Goal: Task Accomplishment & Management: Use online tool/utility

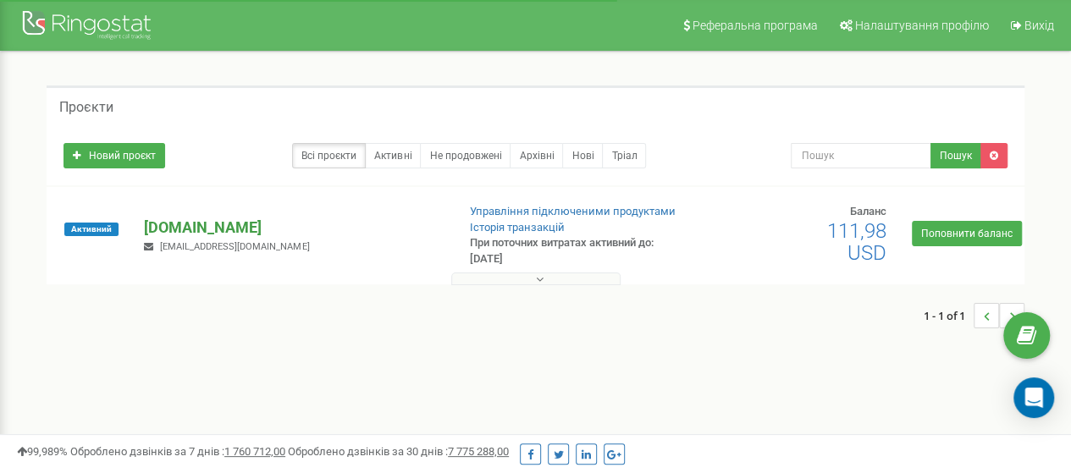
click at [193, 222] on p "[DOMAIN_NAME]" at bounding box center [293, 228] width 298 height 22
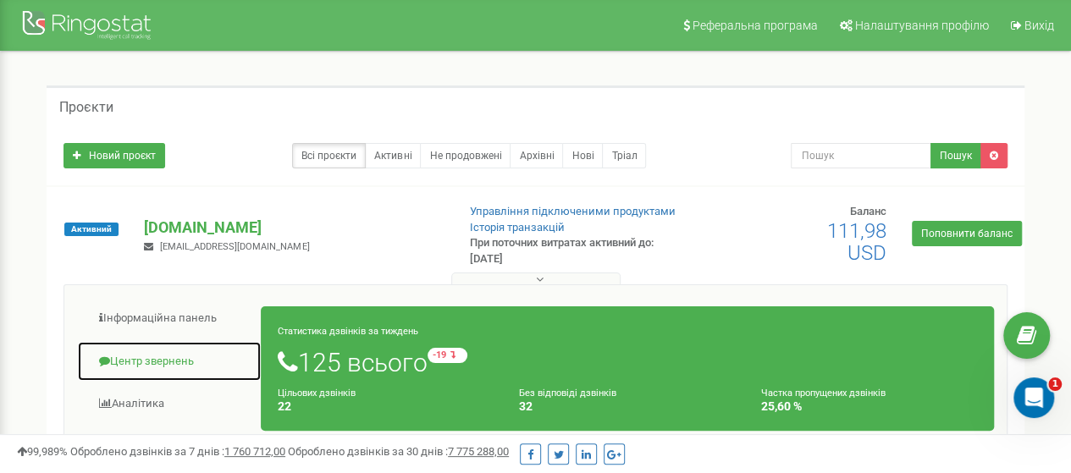
click at [171, 358] on link "Центр звернень" at bounding box center [169, 361] width 185 height 41
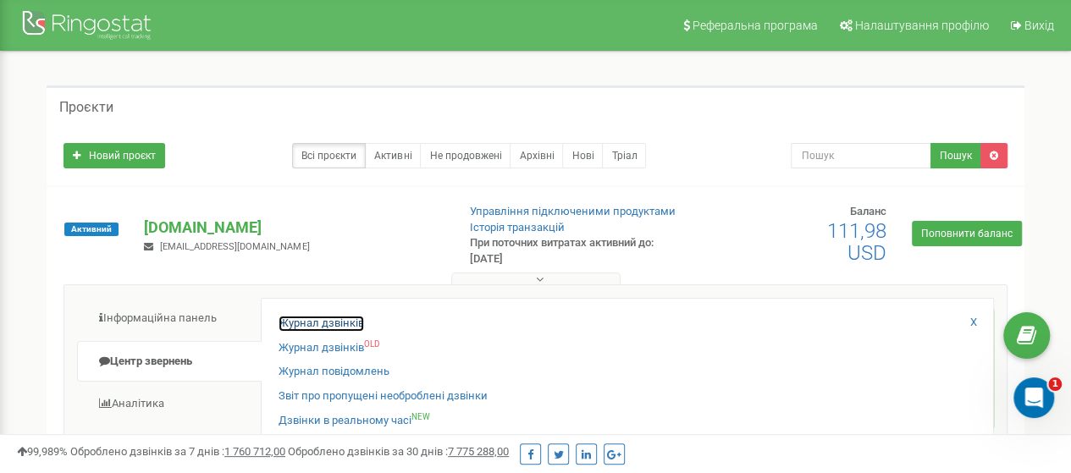
click at [322, 317] on link "Журнал дзвінків" at bounding box center [320, 324] width 85 height 16
click at [305, 322] on link "Журнал дзвінків" at bounding box center [320, 324] width 85 height 16
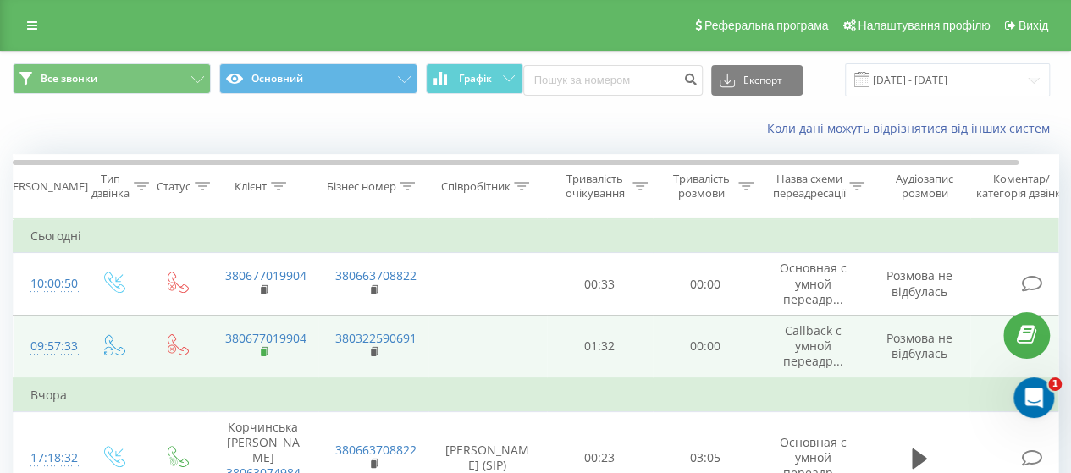
click at [261, 346] on icon at bounding box center [265, 352] width 9 height 12
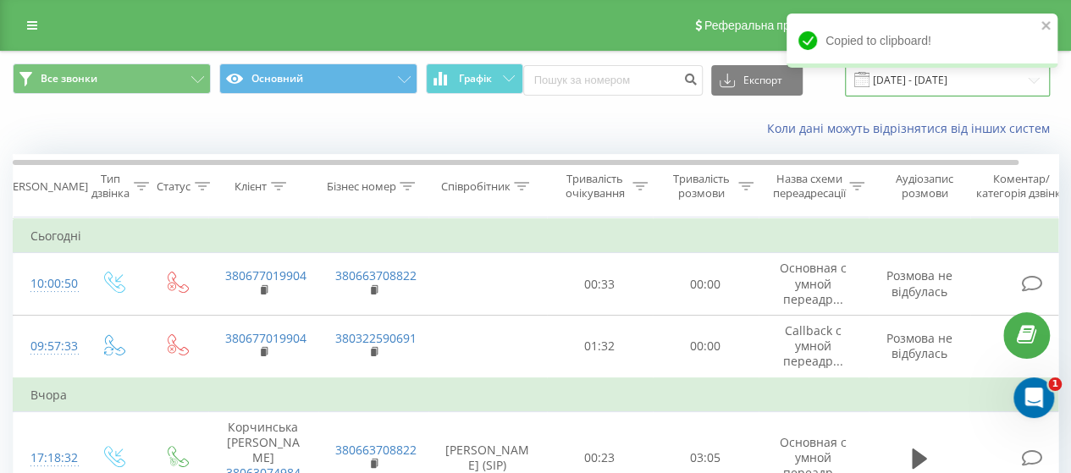
click at [928, 80] on input "22.07.2025 - 22.08.2025" at bounding box center [947, 79] width 205 height 33
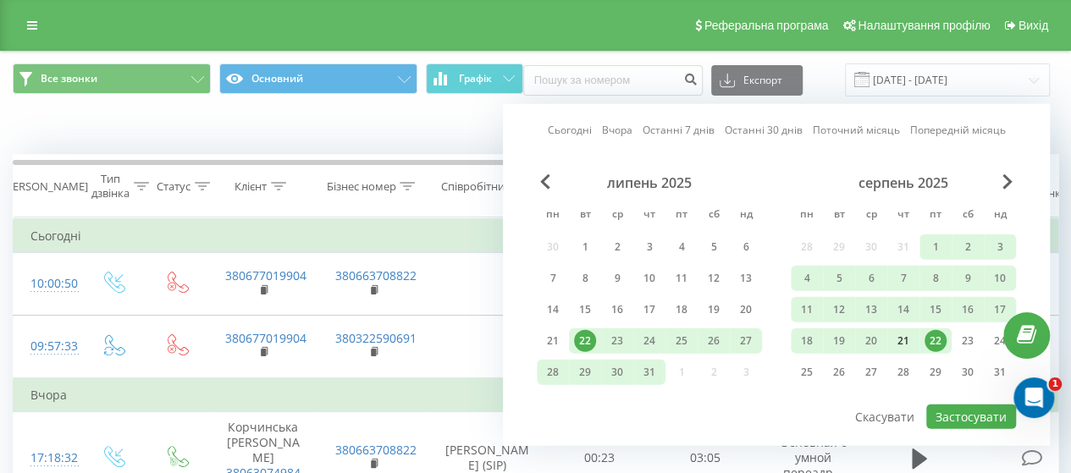
click at [894, 333] on div "21" at bounding box center [903, 341] width 22 height 22
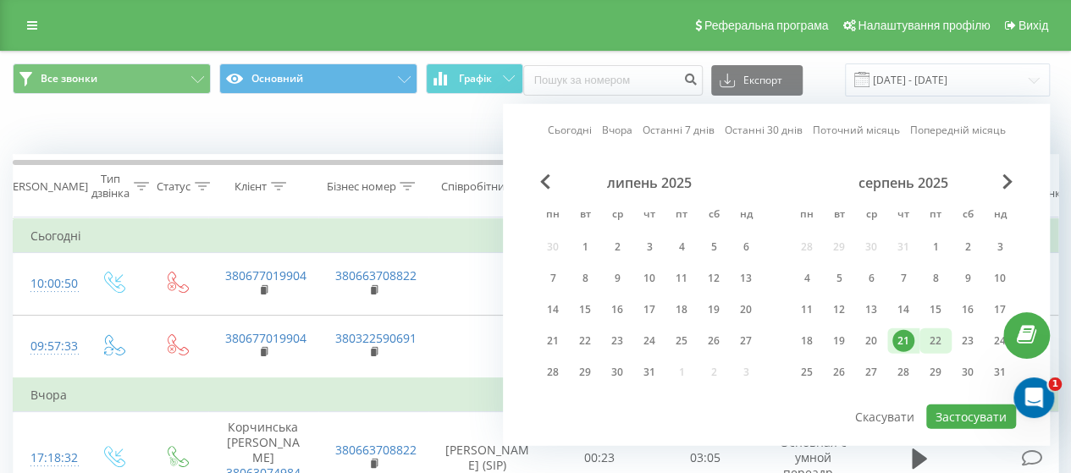
click at [929, 333] on div "22" at bounding box center [935, 341] width 22 height 22
click at [987, 416] on button "Застосувати" at bounding box center [971, 417] width 90 height 25
type input "21.08.2025 - 22.08.2025"
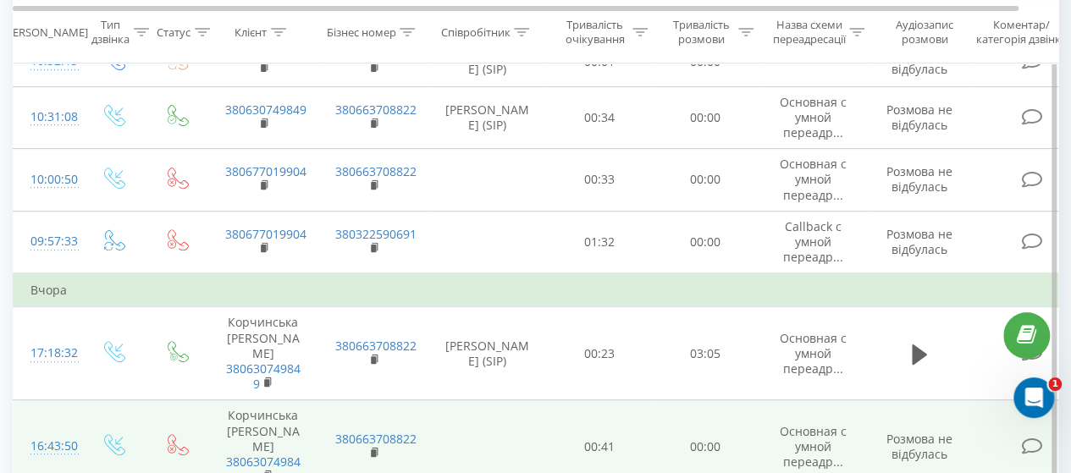
scroll to position [113, 0]
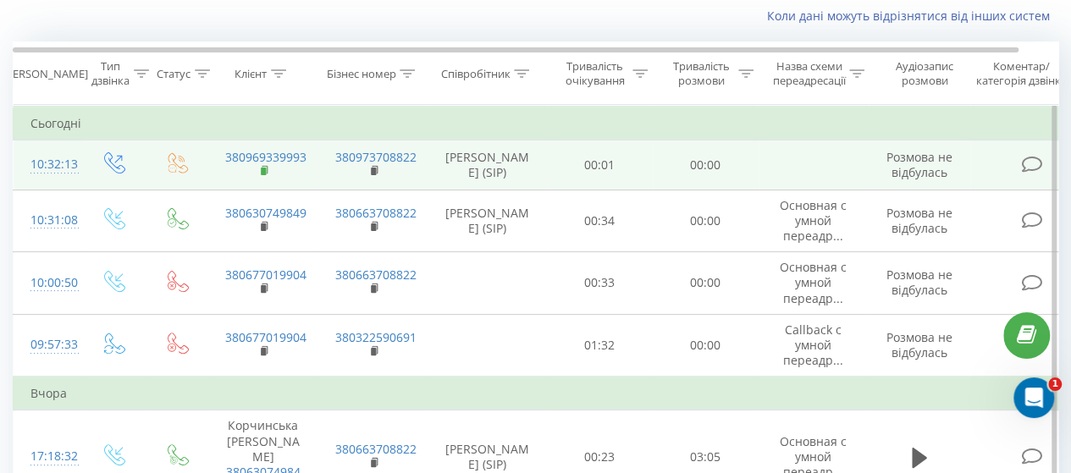
click at [262, 169] on rect at bounding box center [263, 172] width 5 height 8
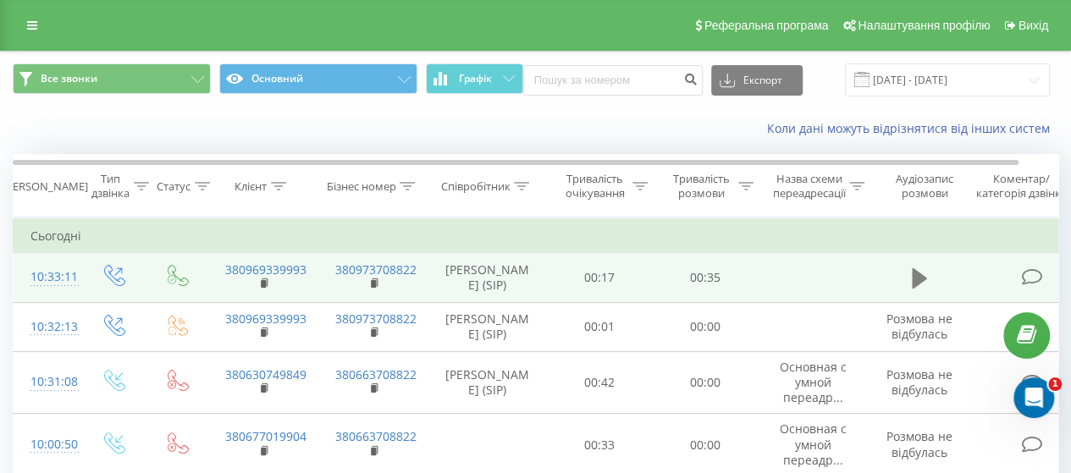
click at [913, 280] on icon at bounding box center [919, 278] width 15 height 20
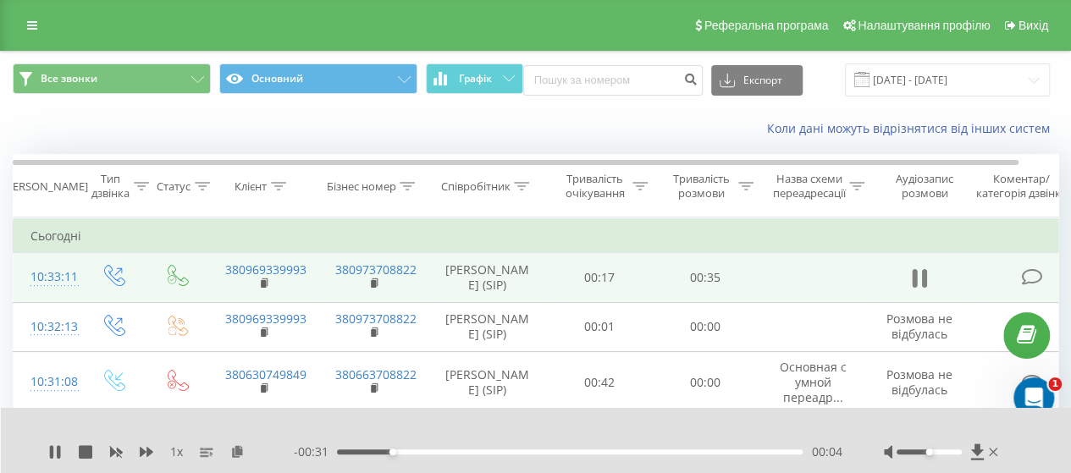
click at [926, 276] on icon at bounding box center [923, 278] width 5 height 19
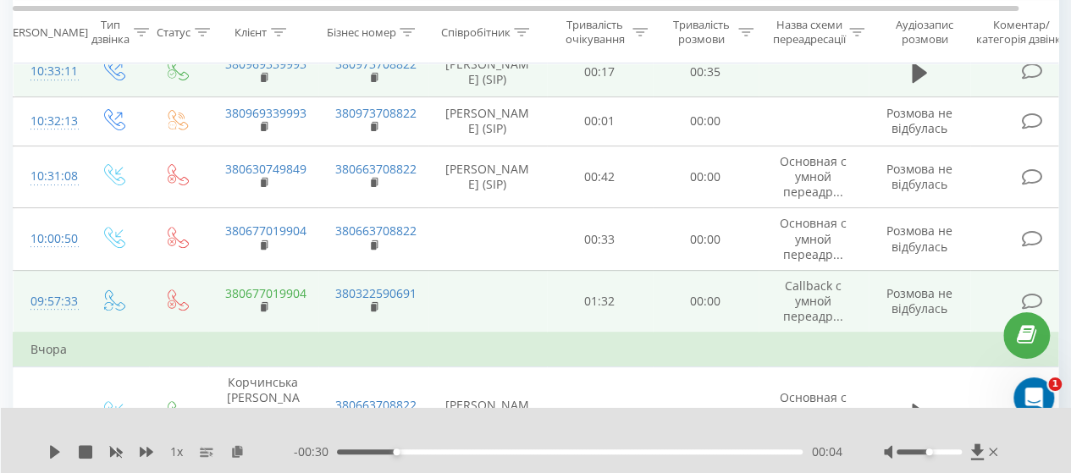
scroll to position [225, 0]
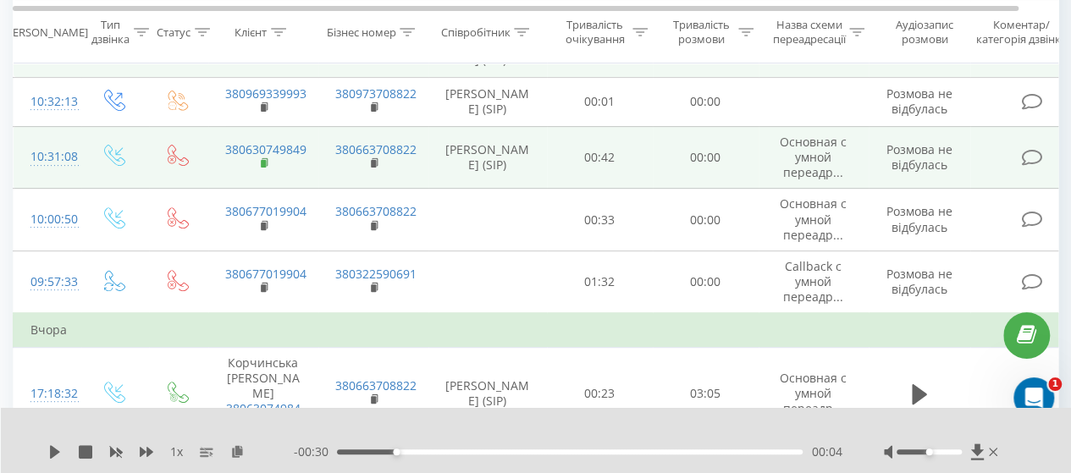
click at [266, 162] on icon at bounding box center [265, 163] width 9 height 12
